Goal: Information Seeking & Learning: Understand process/instructions

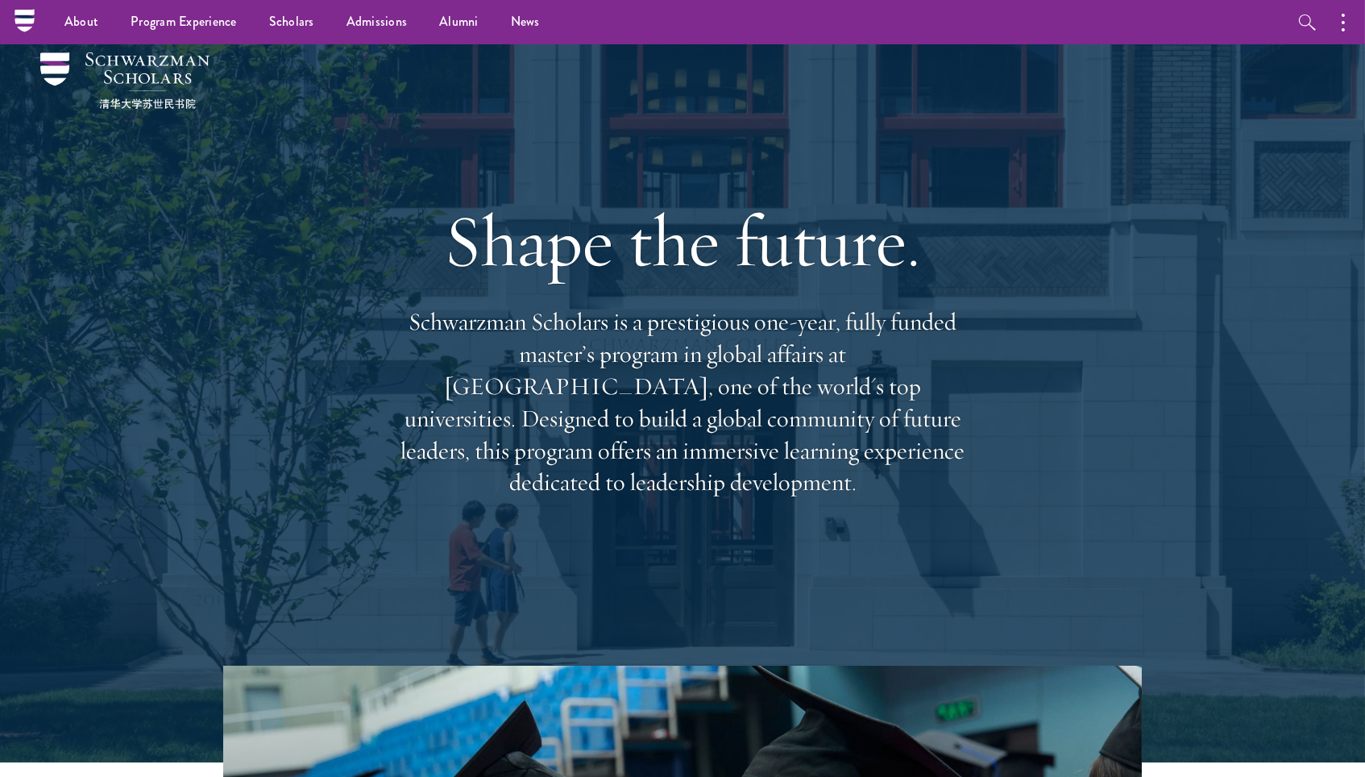
scroll to position [13, 0]
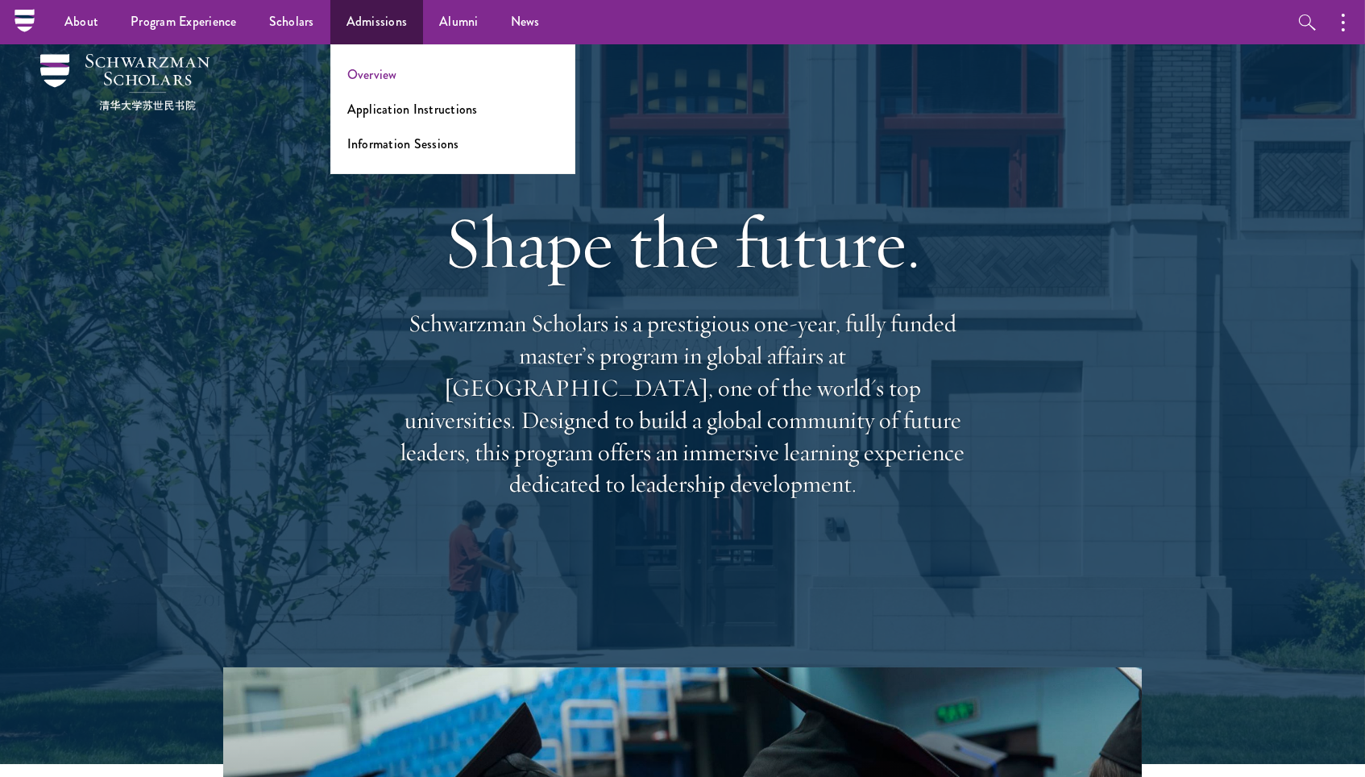
click at [384, 68] on link "Overview" at bounding box center [372, 74] width 50 height 19
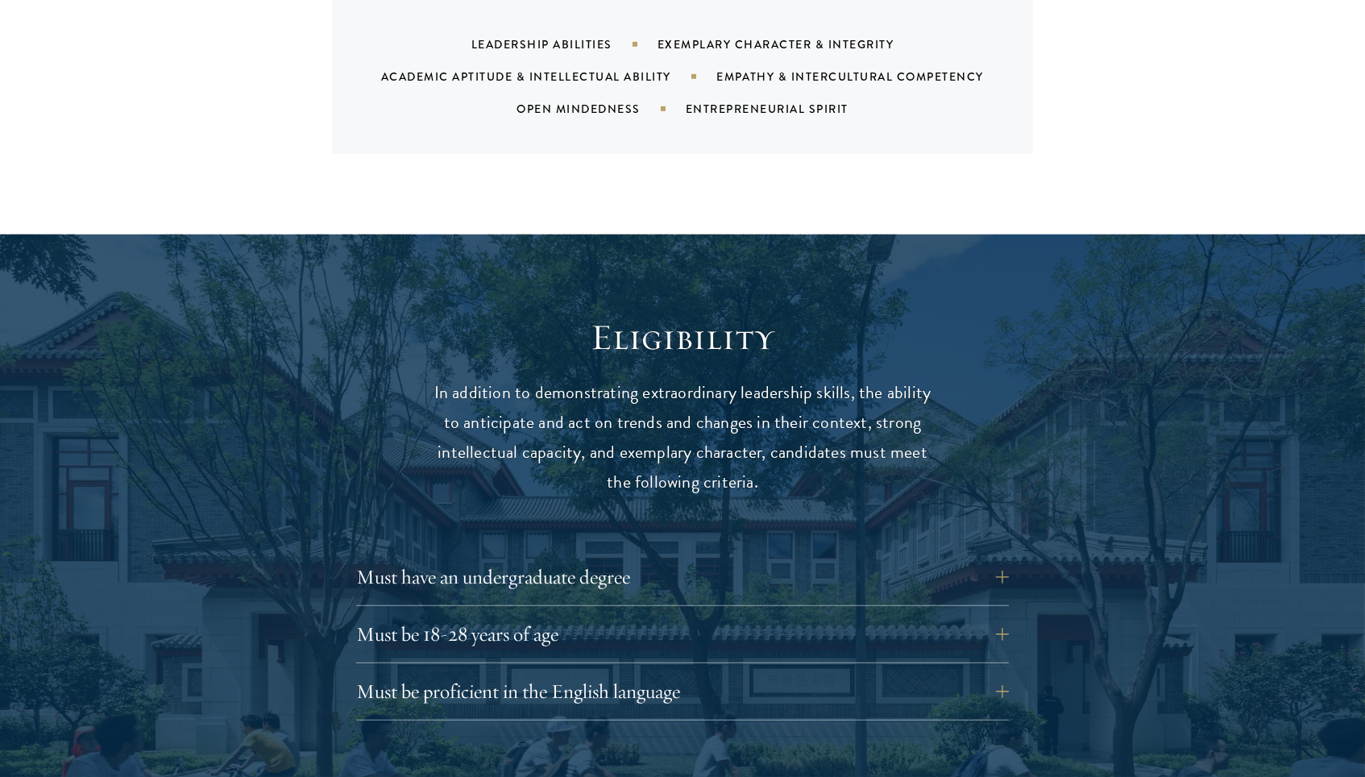
scroll to position [1842, 0]
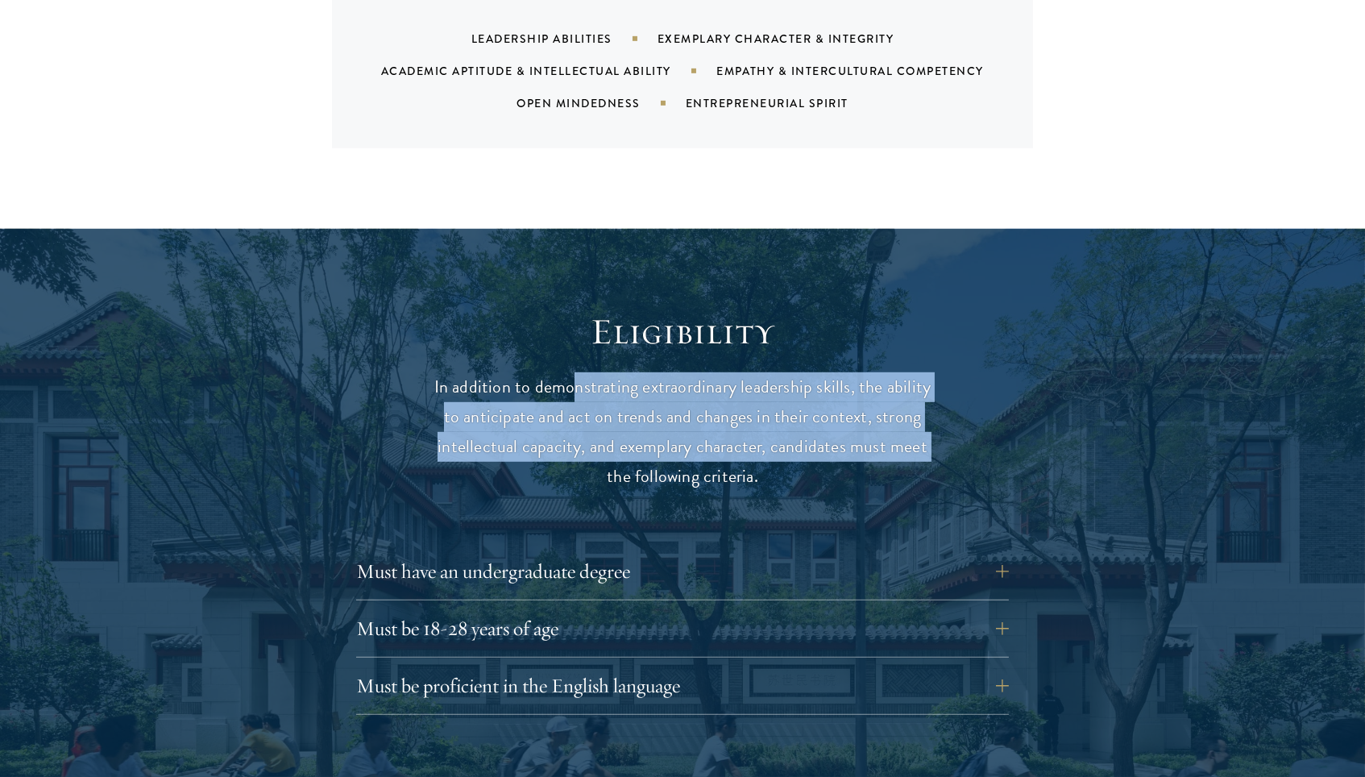
drag, startPoint x: 571, startPoint y: 341, endPoint x: 588, endPoint y: 438, distance: 98.9
click at [588, 438] on p "In addition to demonstrating extraordinary leadership skills, the ability to an…" at bounding box center [682, 431] width 499 height 119
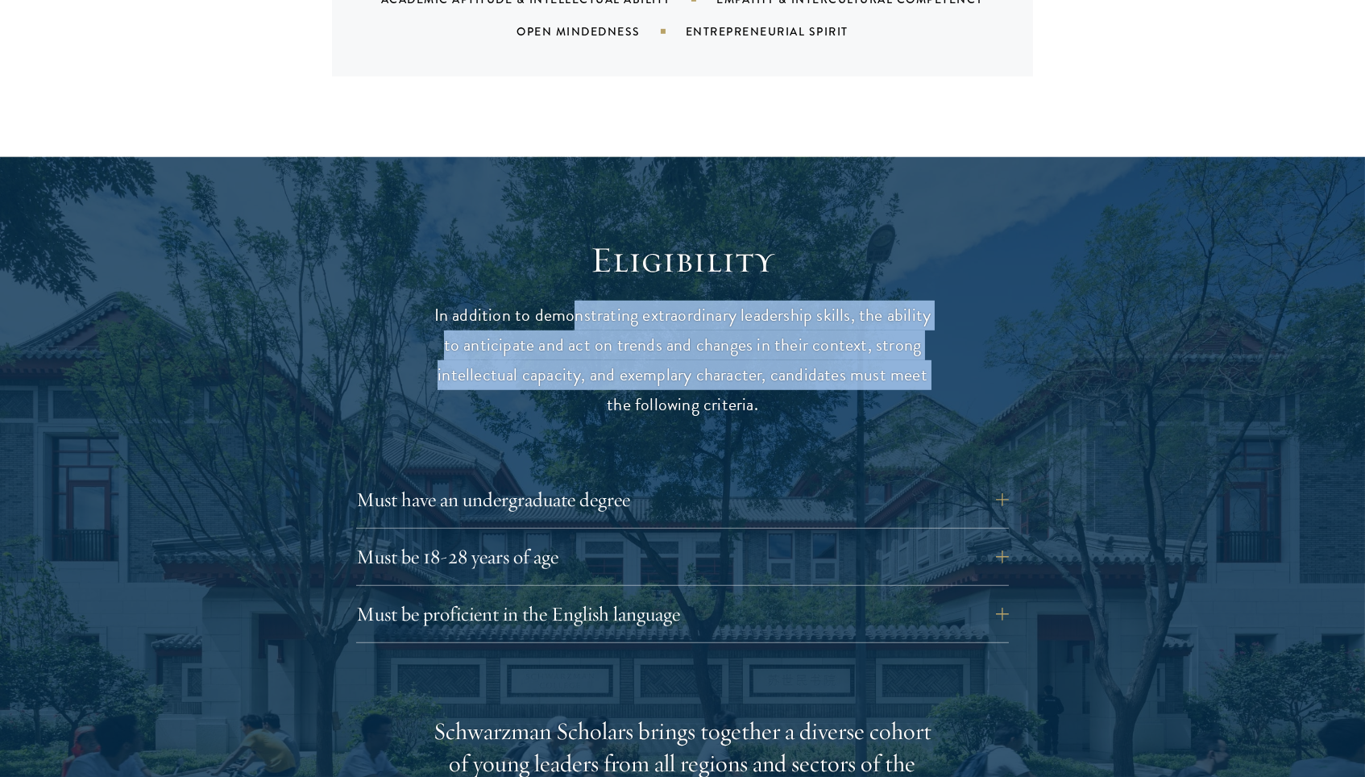
scroll to position [1935, 0]
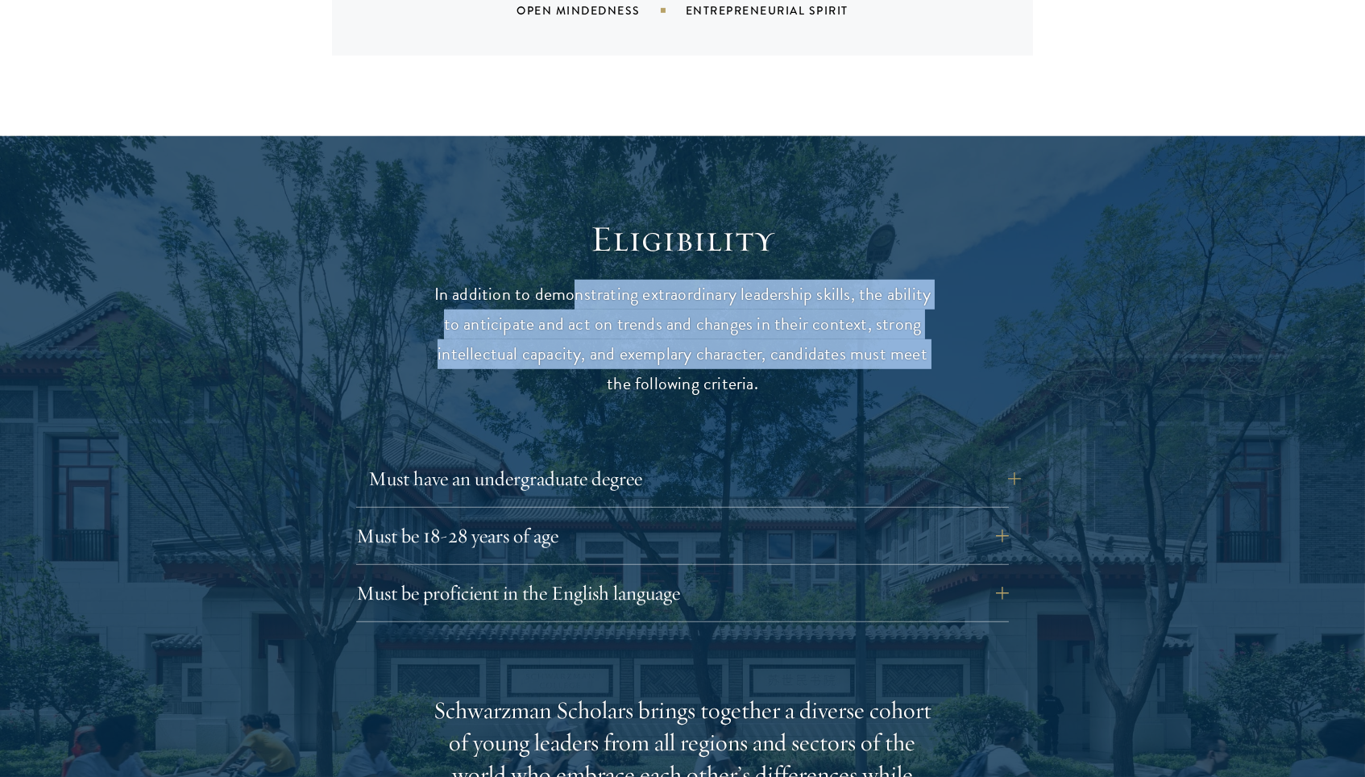
click at [587, 459] on button "Must have an undergraduate degree" at bounding box center [694, 478] width 652 height 39
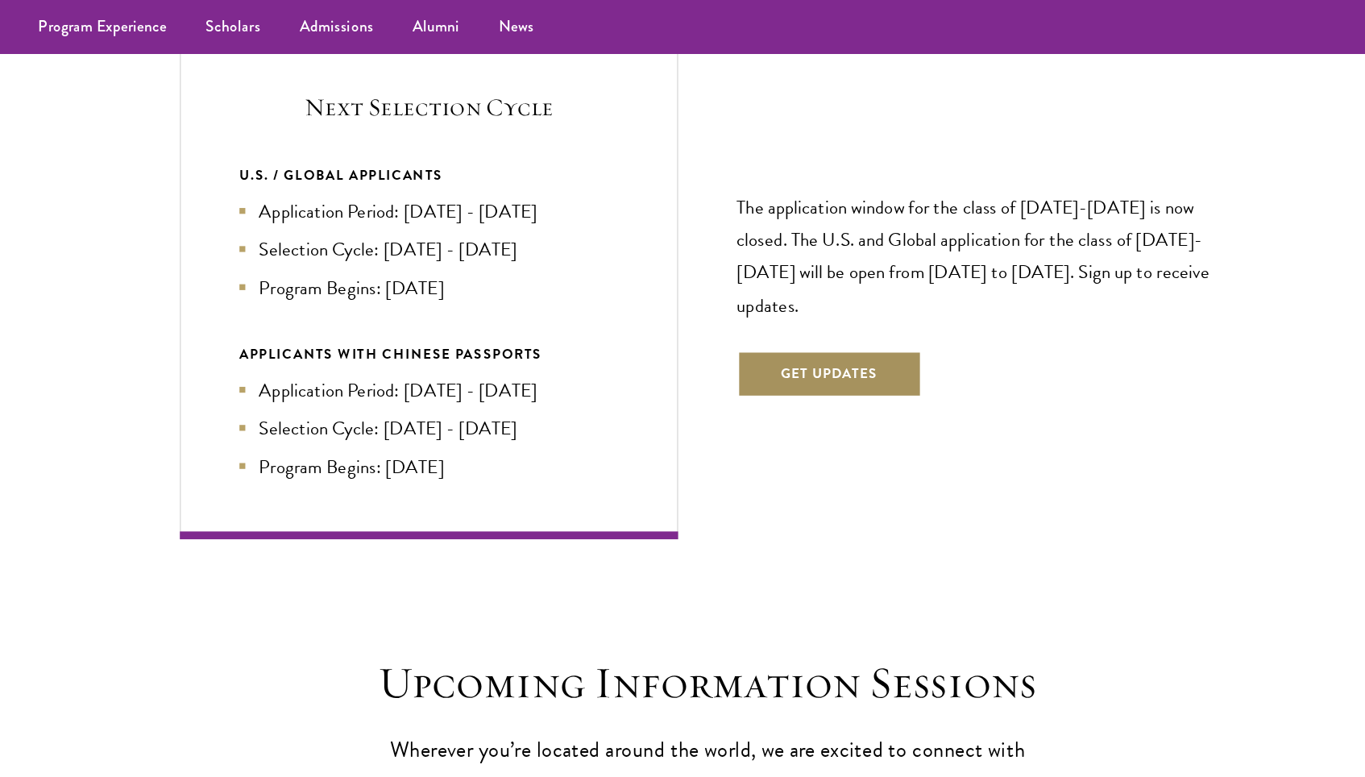
scroll to position [3573, 0]
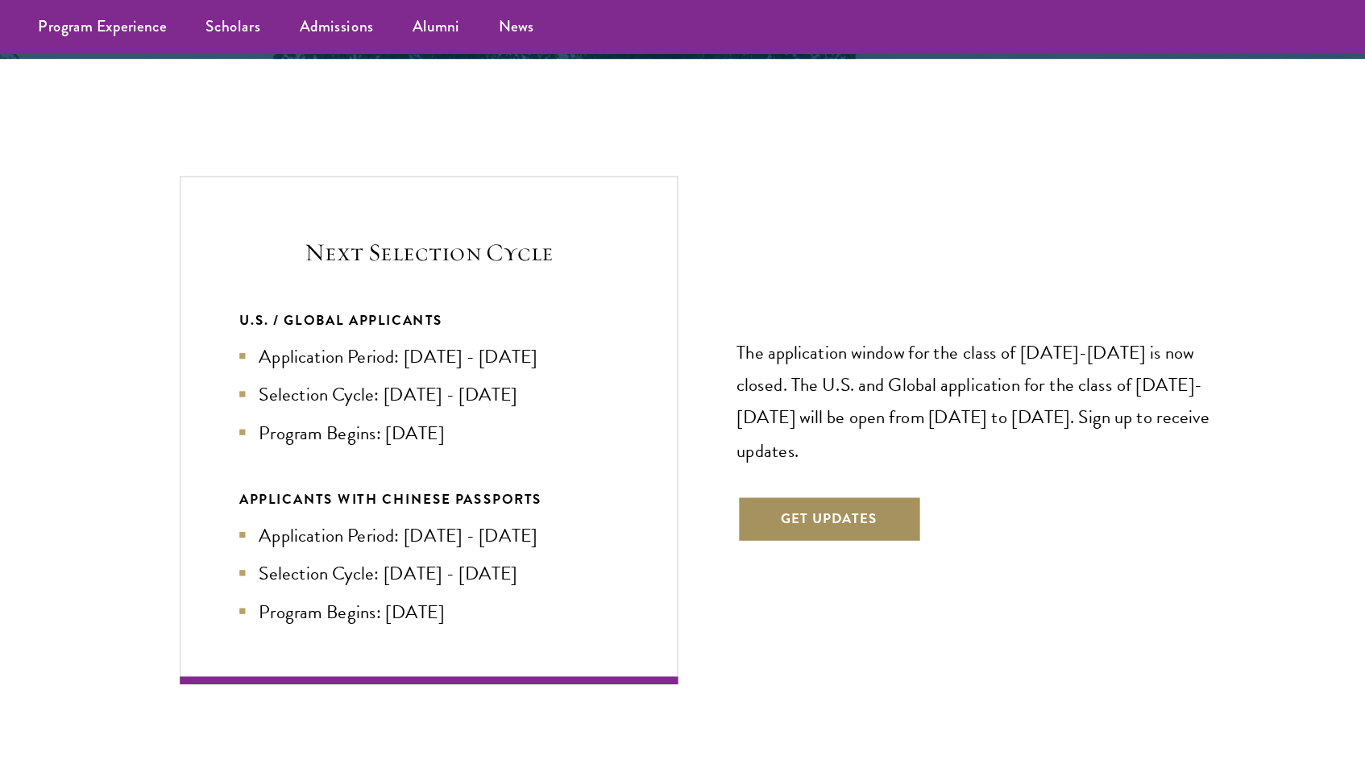
click at [706, 408] on button "Get Updates" at bounding box center [782, 427] width 152 height 39
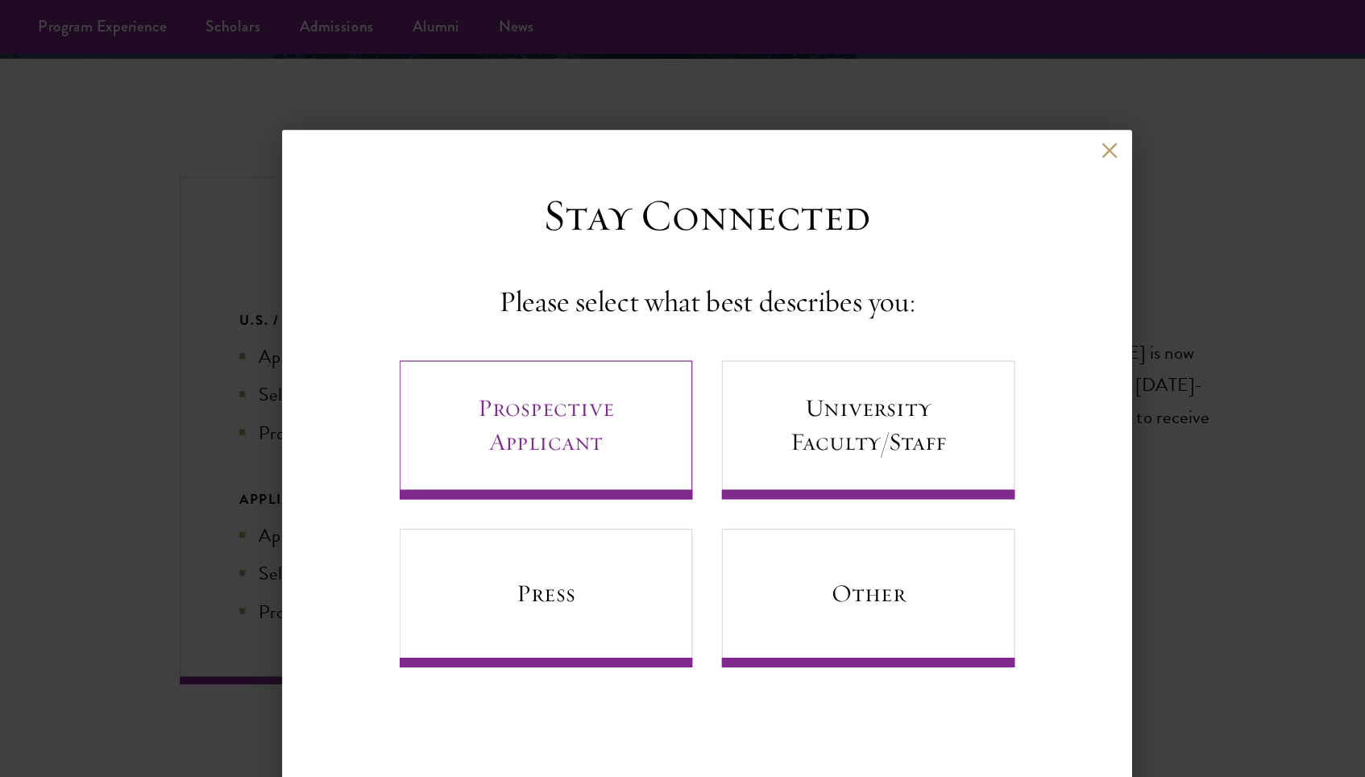
click at [516, 343] on link "Prospective Applicant" at bounding box center [550, 354] width 242 height 114
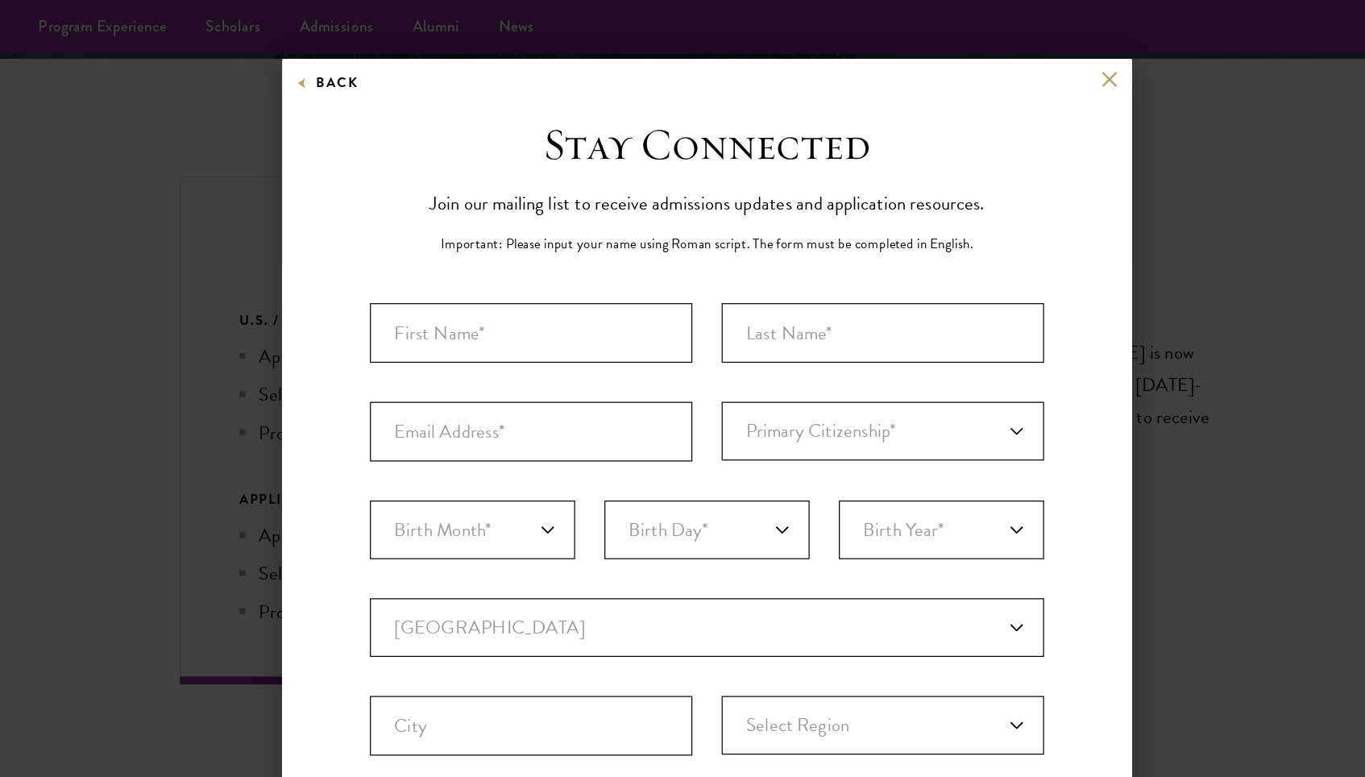
scroll to position [0, 0]
click at [1007, 58] on button at bounding box center [1014, 65] width 14 height 14
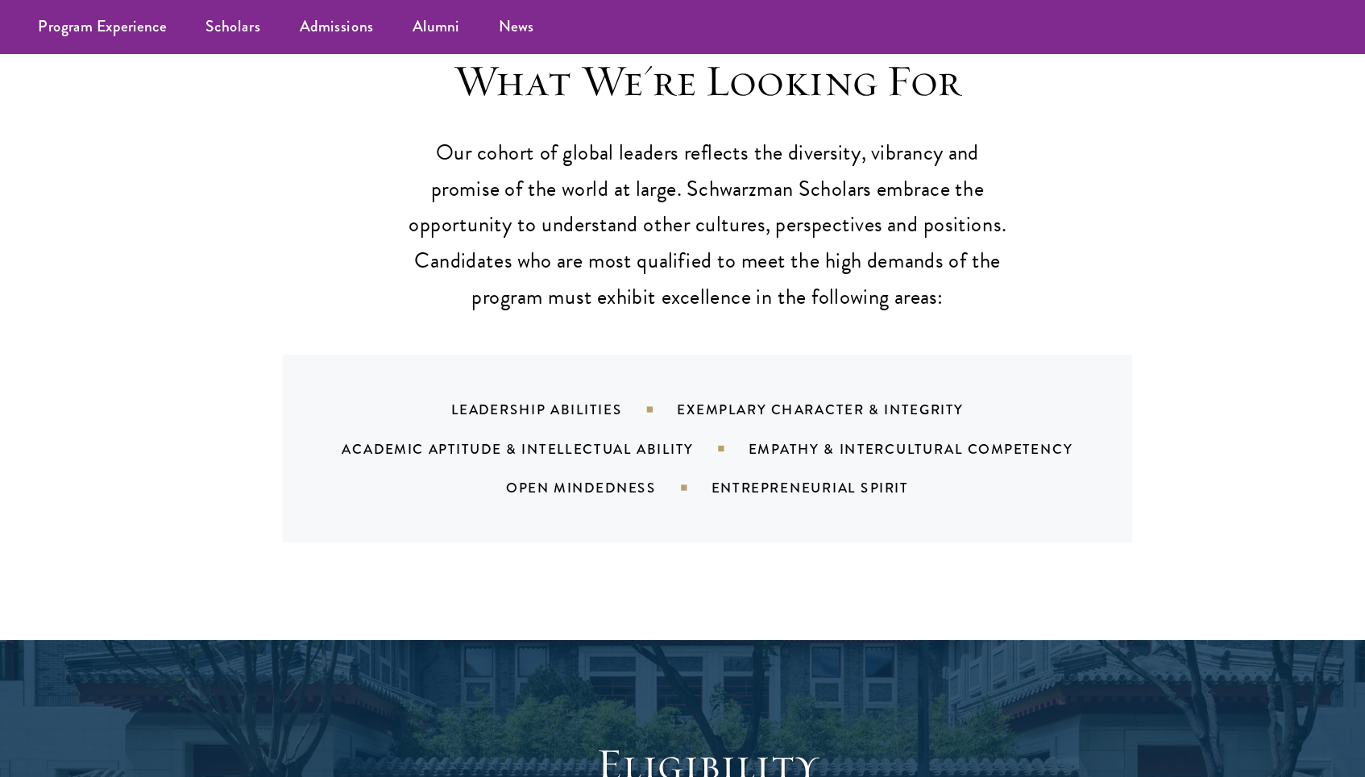
scroll to position [1158, 0]
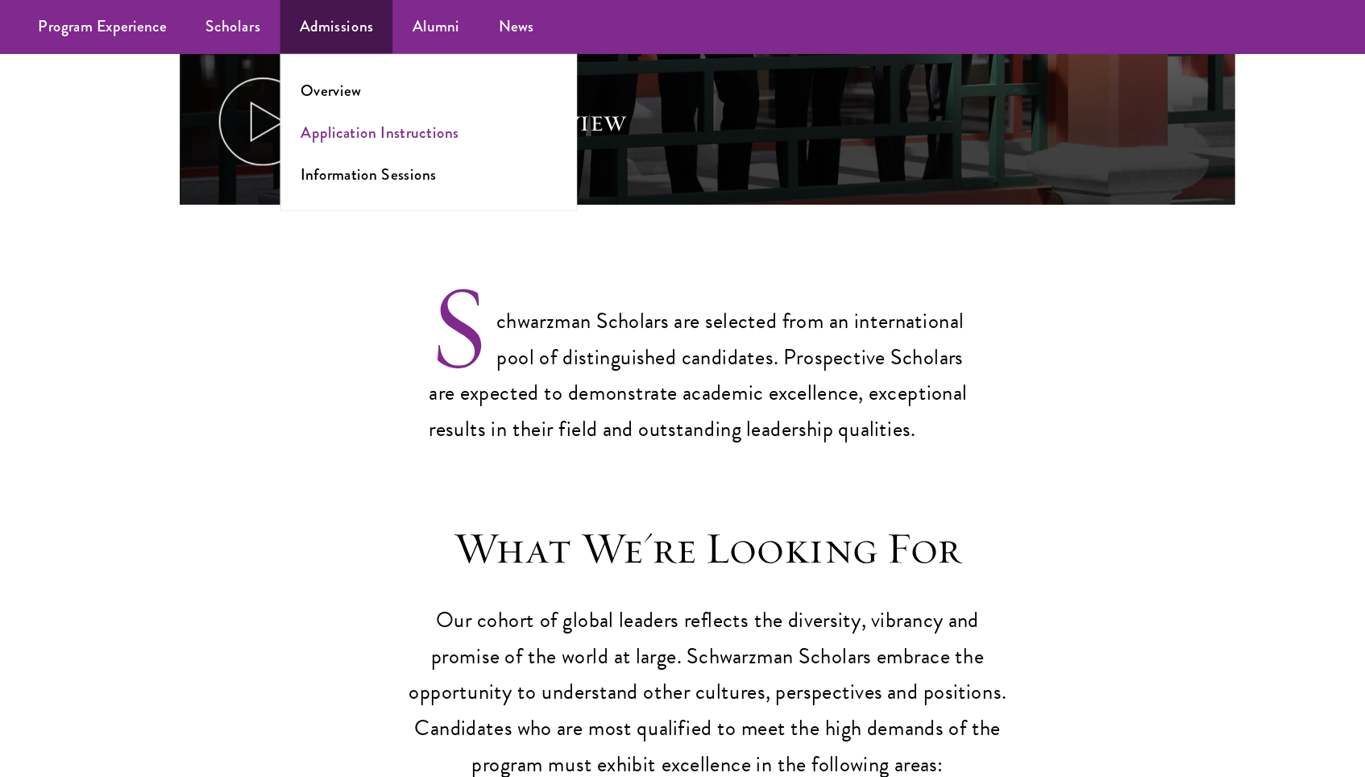
click at [347, 102] on link "Application Instructions" at bounding box center [412, 109] width 130 height 19
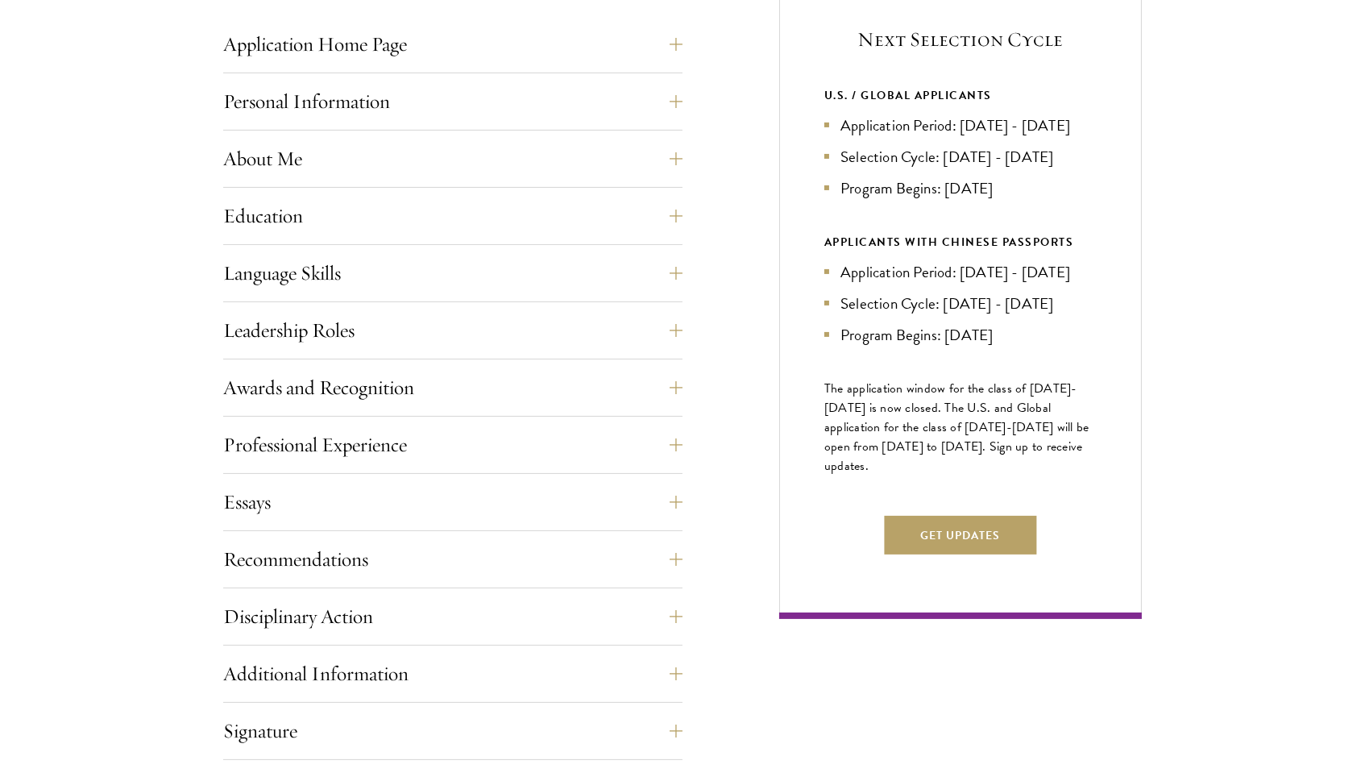
scroll to position [679, 0]
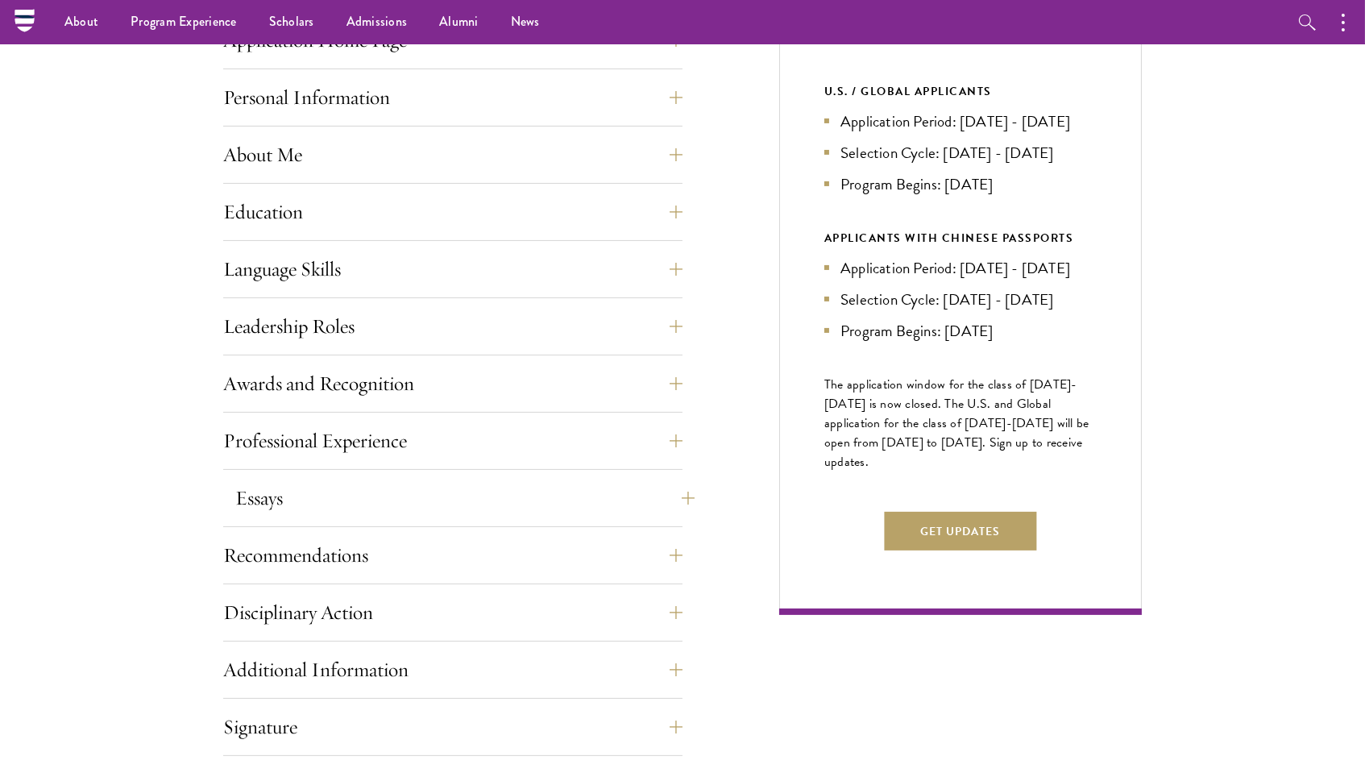
click at [396, 499] on button "Essays" at bounding box center [464, 497] width 459 height 39
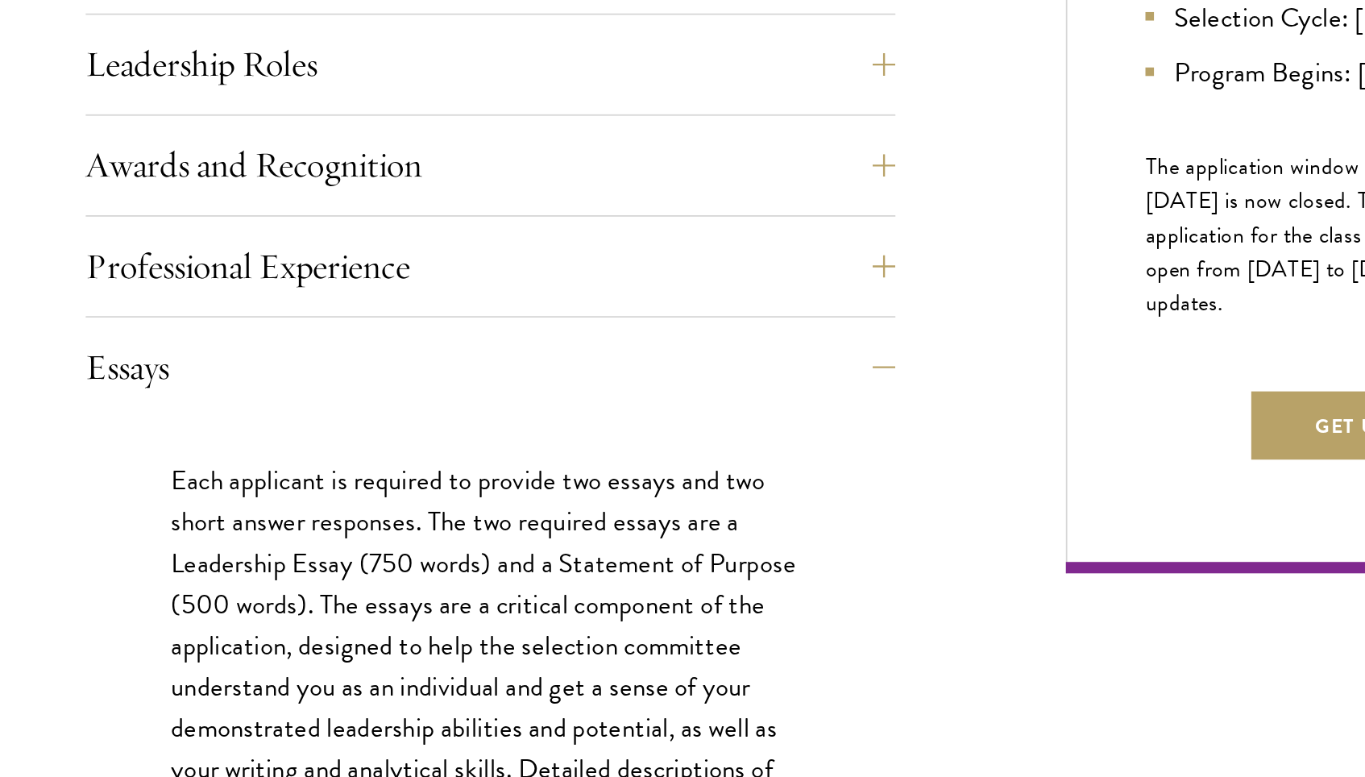
scroll to position [635, 0]
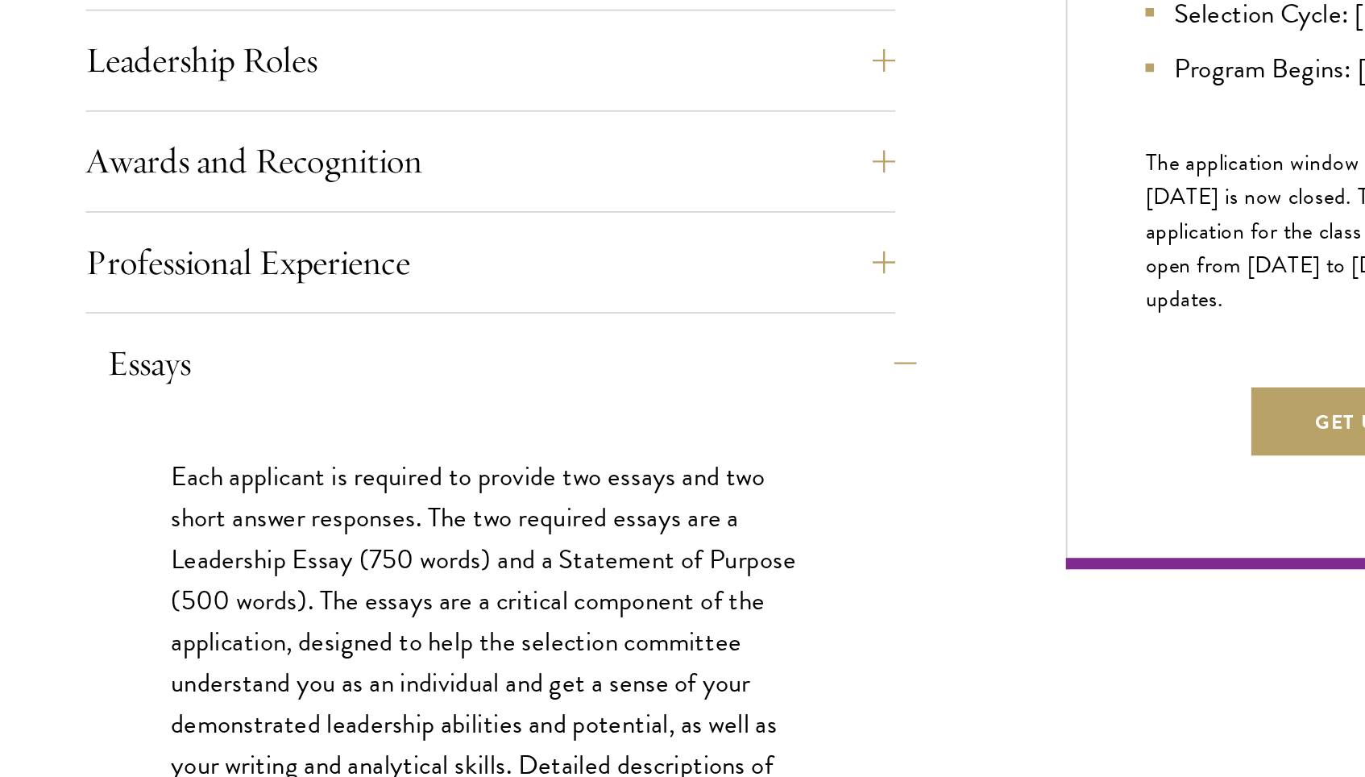
click at [248, 523] on button "Essays" at bounding box center [464, 542] width 459 height 39
